Goal: Navigation & Orientation: Find specific page/section

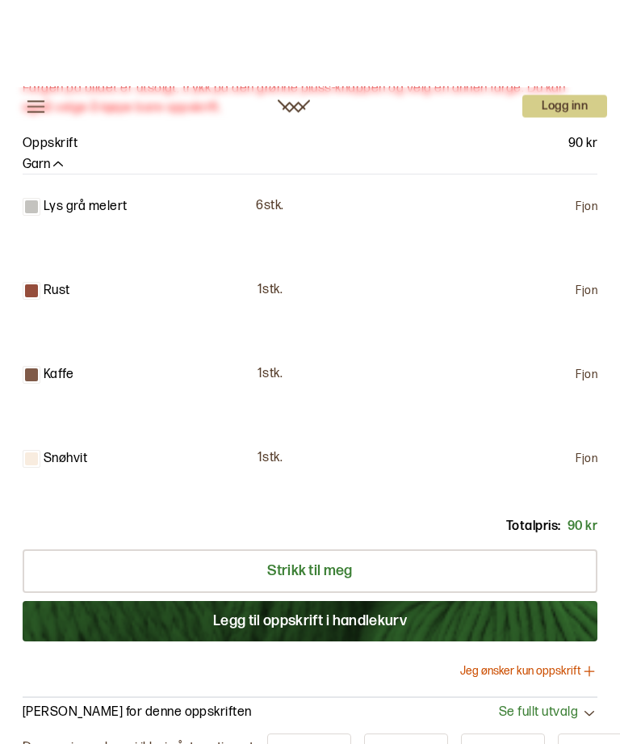
scroll to position [1215, 0]
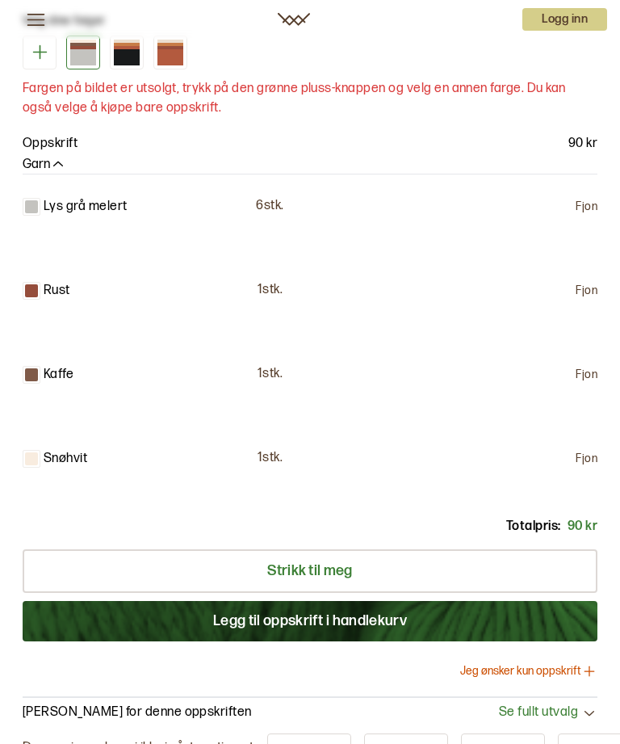
click at [135, 65] on div at bounding box center [127, 57] width 26 height 16
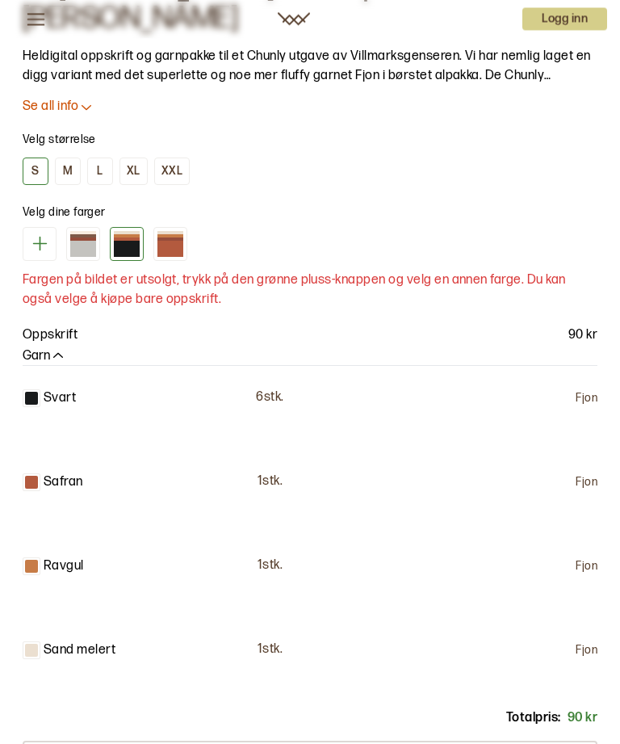
scroll to position [1024, 0]
click at [92, 237] on div at bounding box center [83, 235] width 26 height 3
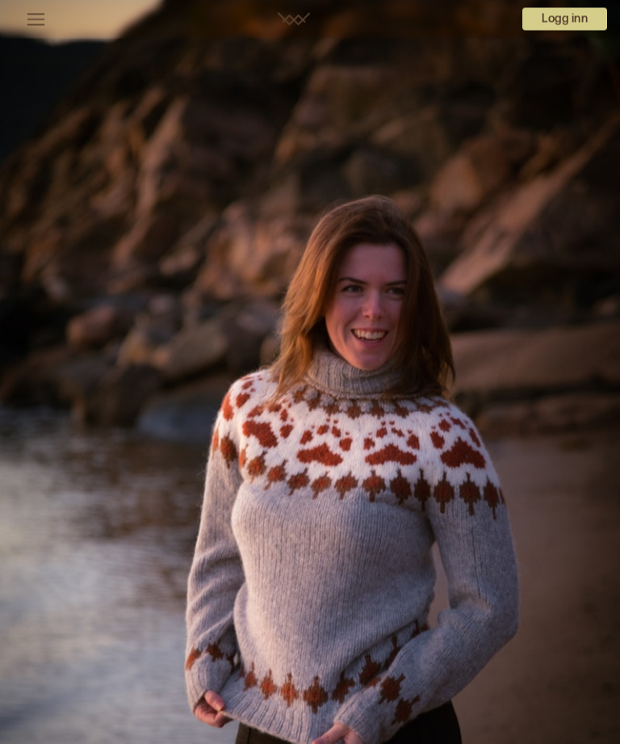
scroll to position [52, 0]
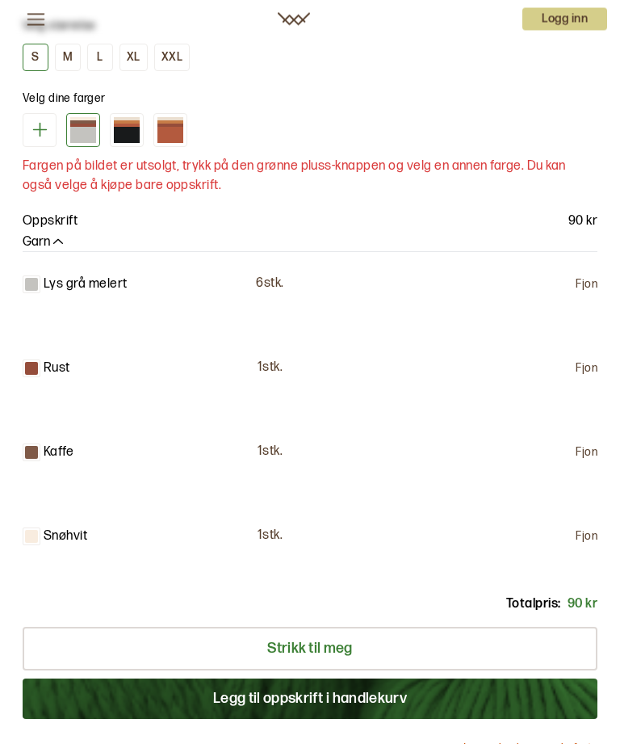
click at [176, 144] on div at bounding box center [170, 136] width 26 height 16
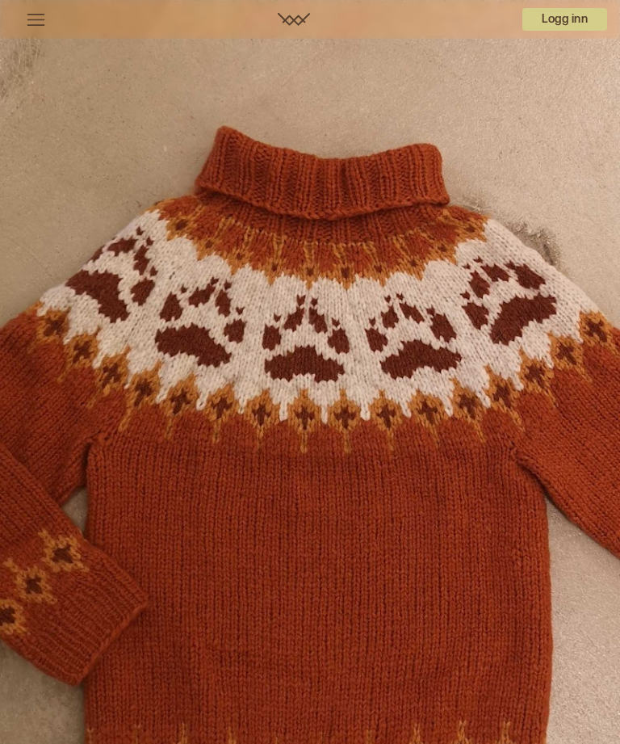
scroll to position [65, 0]
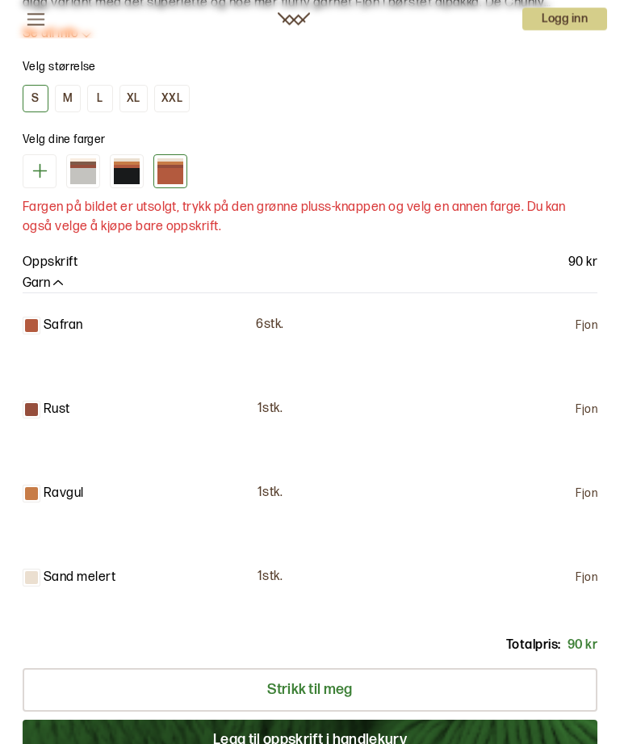
click at [133, 185] on div at bounding box center [127, 177] width 26 height 16
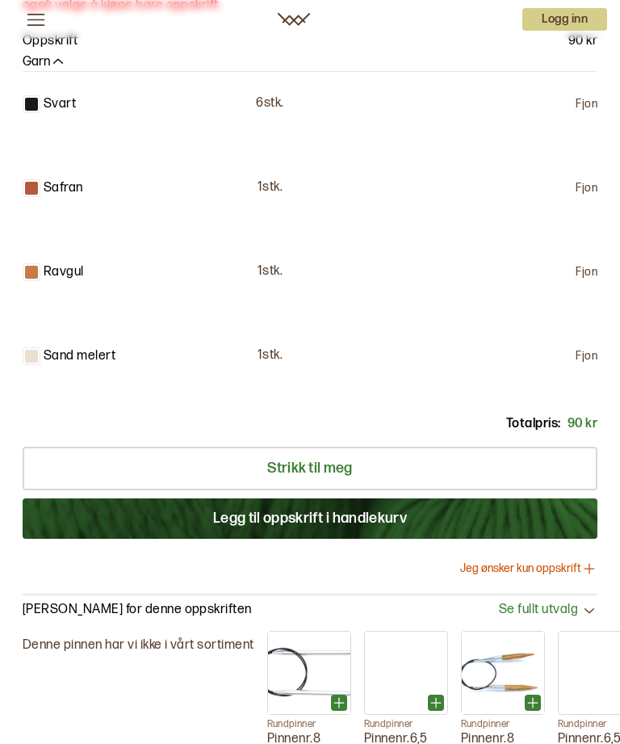
scroll to position [1317, 0]
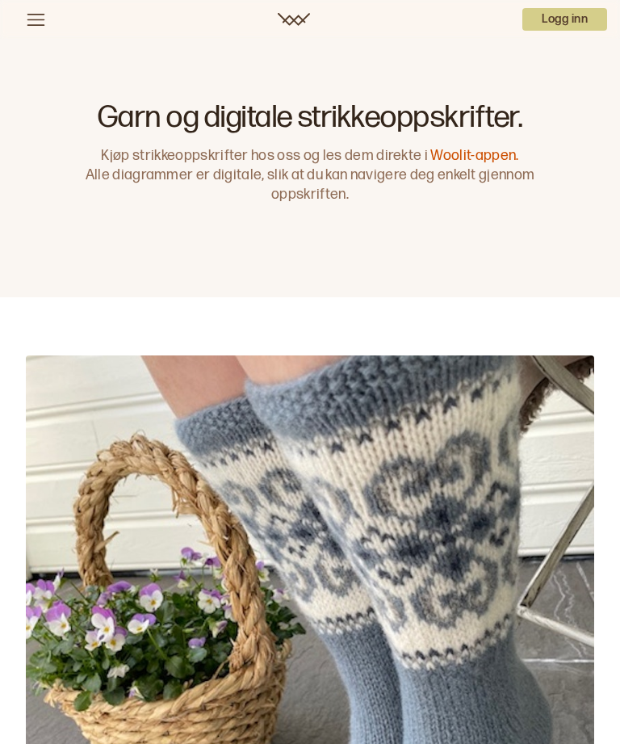
click at [47, 7] on div "Oppskrifter Garn Pinner Woolit Design Studio" at bounding box center [111, 19] width 185 height 33
click at [37, 14] on icon at bounding box center [36, 20] width 18 height 12
